Goal: Task Accomplishment & Management: Manage account settings

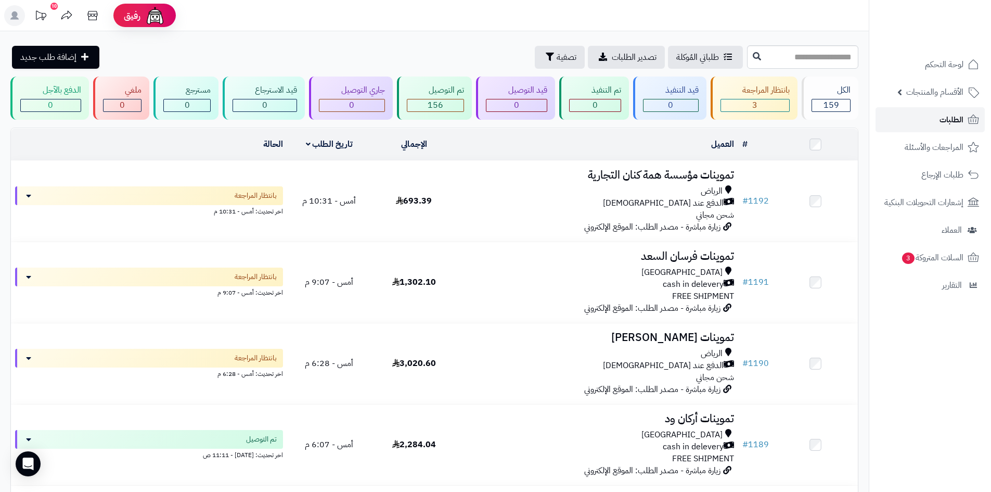
click at [935, 119] on link "الطلبات" at bounding box center [930, 119] width 109 height 25
click at [953, 130] on link "الطلبات" at bounding box center [930, 119] width 109 height 25
